Goal: Find specific page/section: Find specific page/section

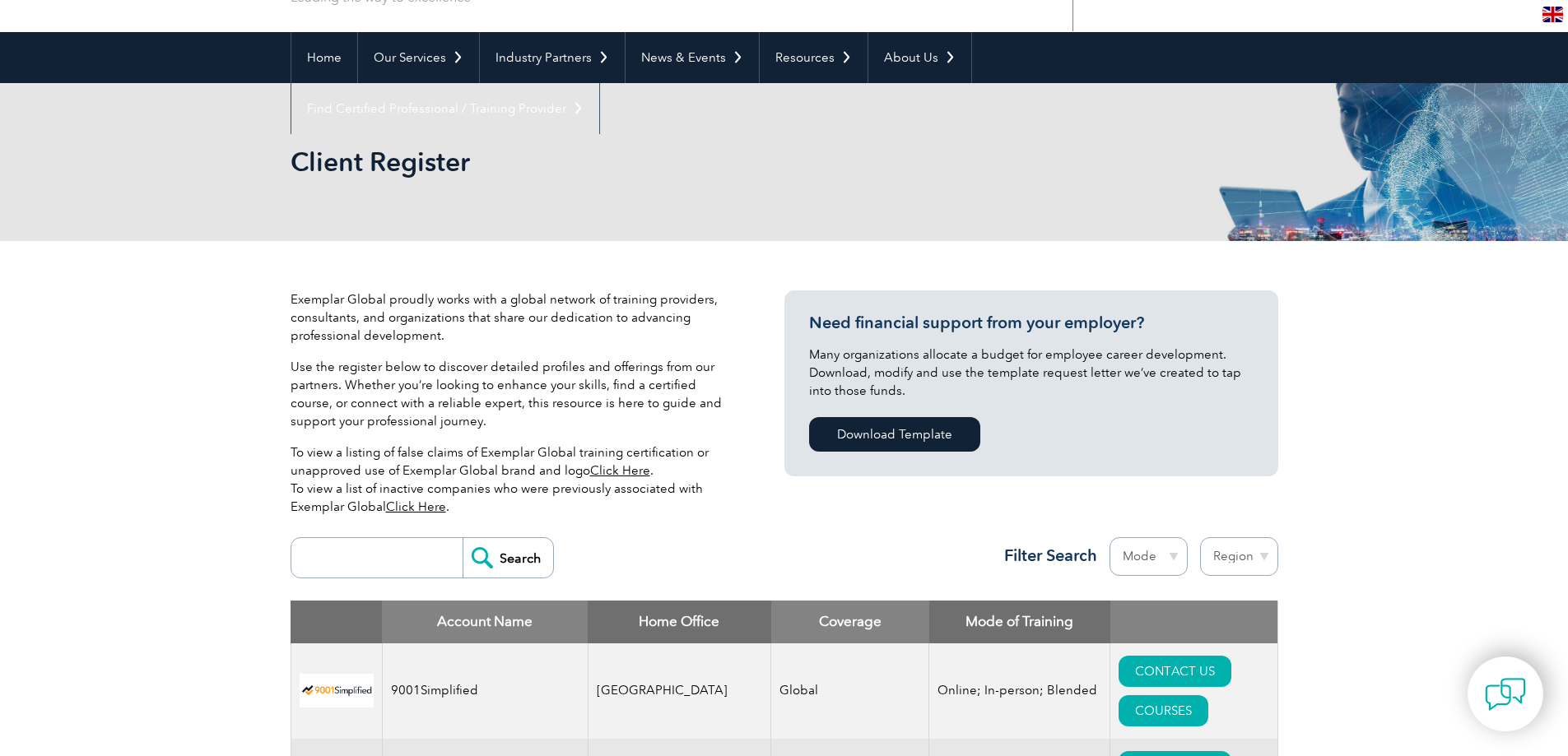
scroll to position [329, 0]
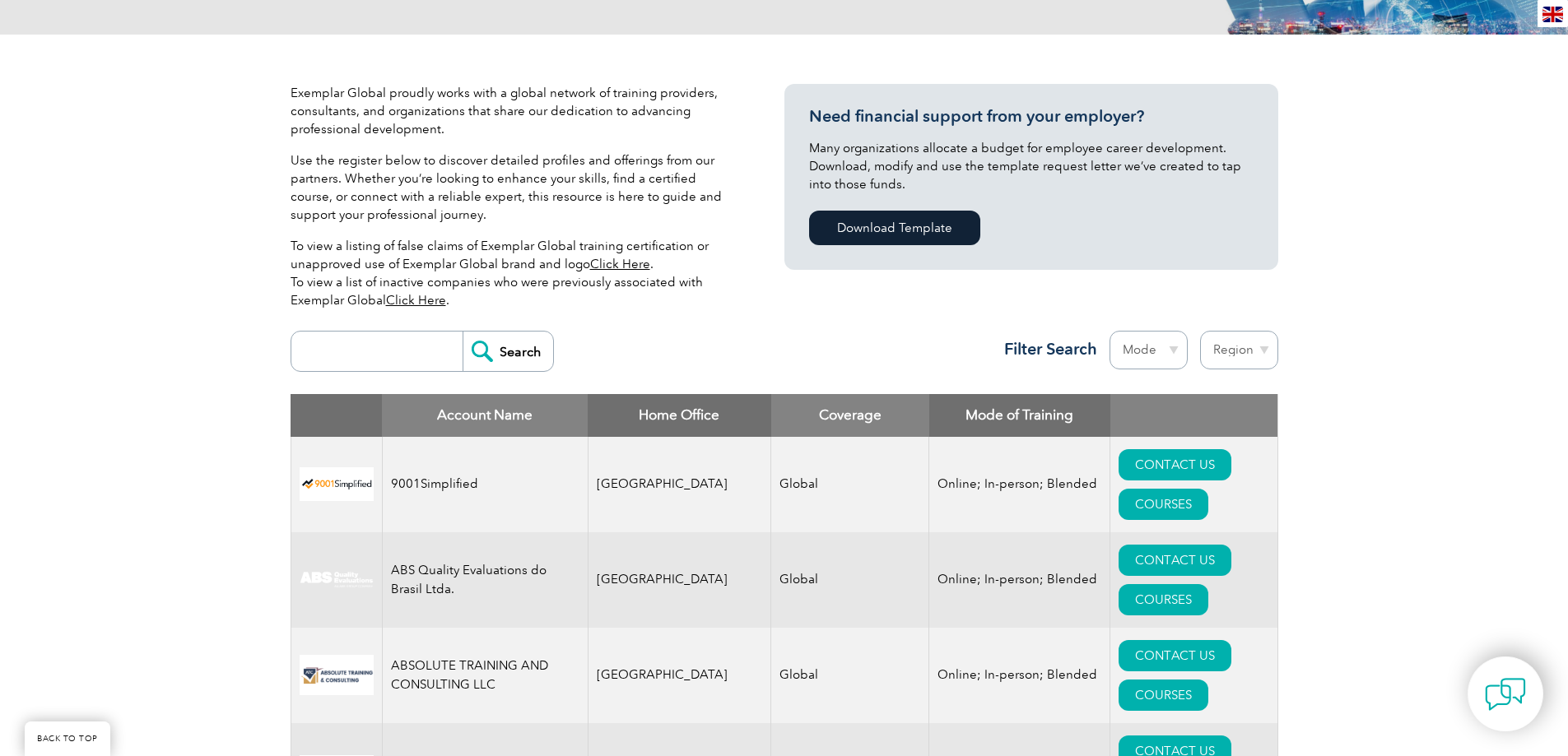
click at [380, 348] on input "search" at bounding box center [381, 351] width 163 height 39
type input "SQF"
click at [463, 332] on input "Search" at bounding box center [508, 351] width 91 height 39
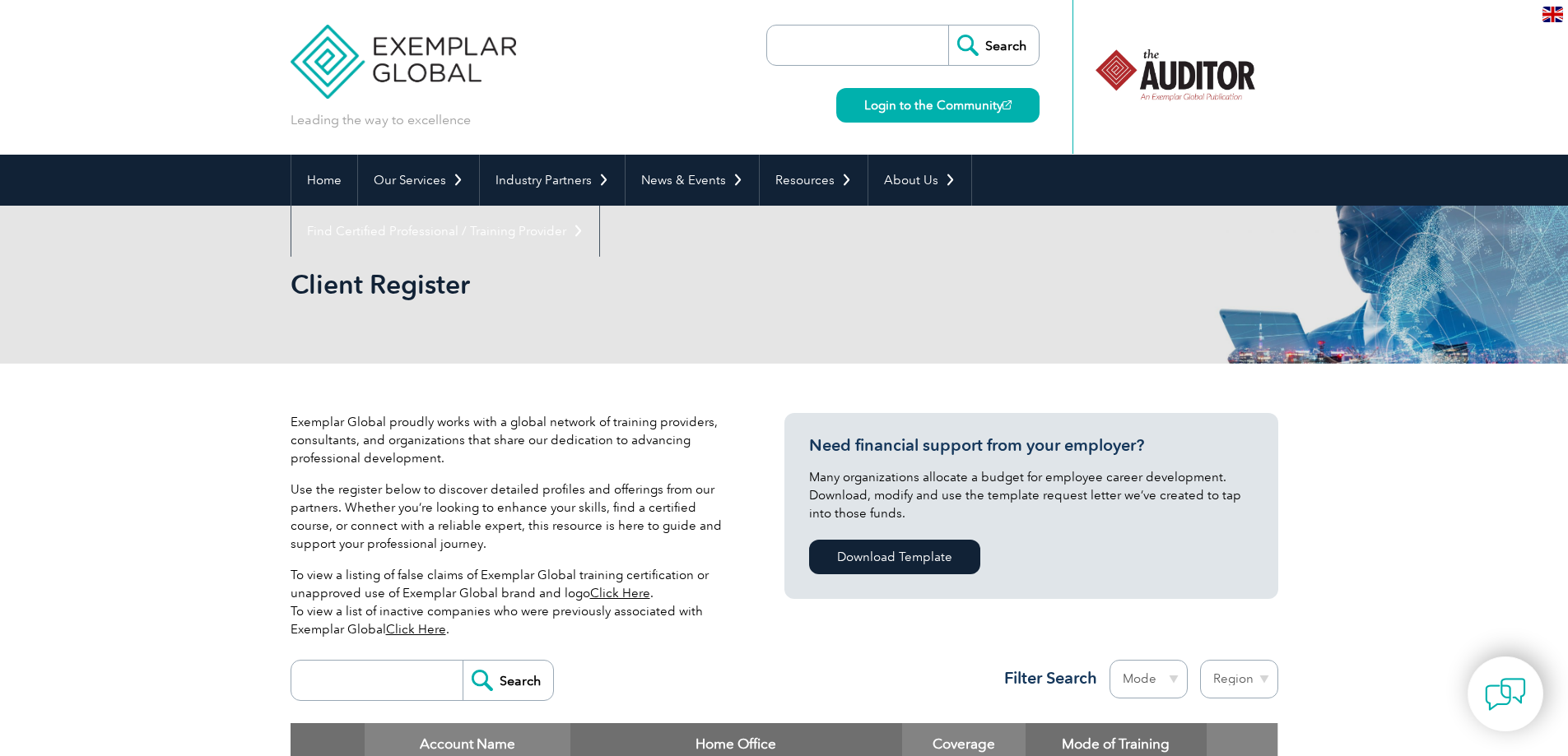
click at [394, 670] on input "search" at bounding box center [381, 680] width 163 height 39
type input "SQF"
click at [474, 695] on input "Search" at bounding box center [508, 680] width 91 height 39
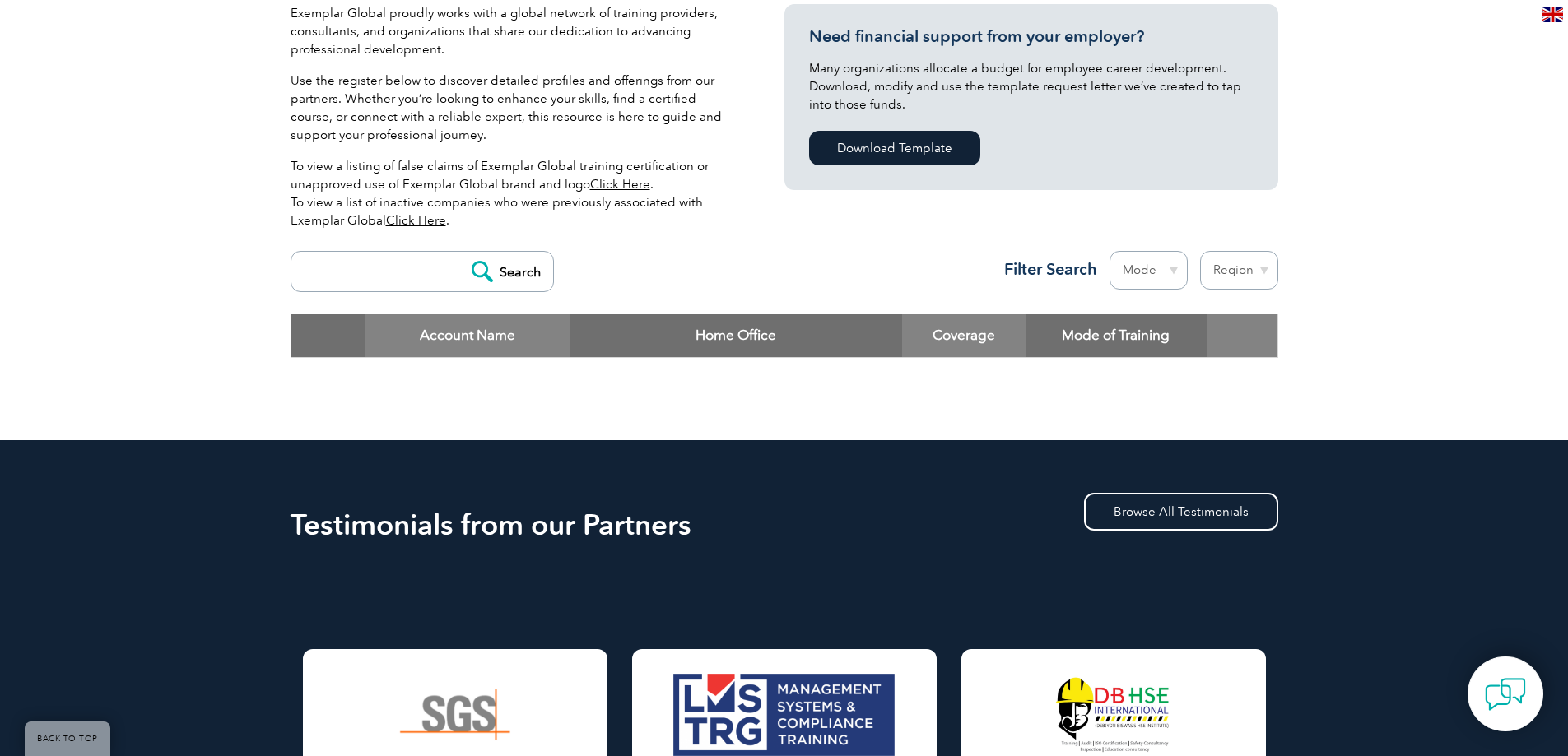
scroll to position [411, 0]
